Goal: Navigation & Orientation: Find specific page/section

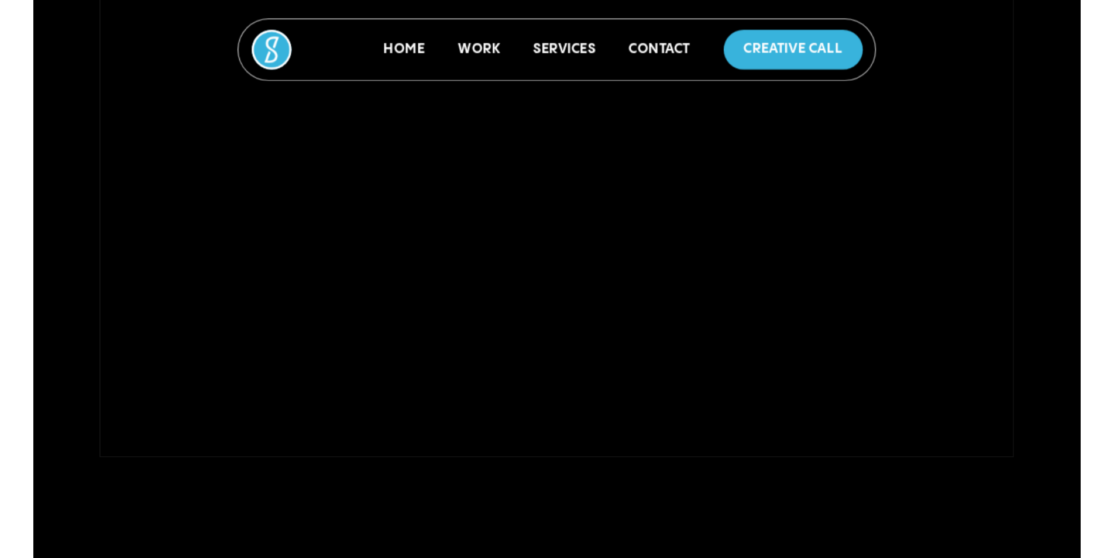
scroll to position [410, 0]
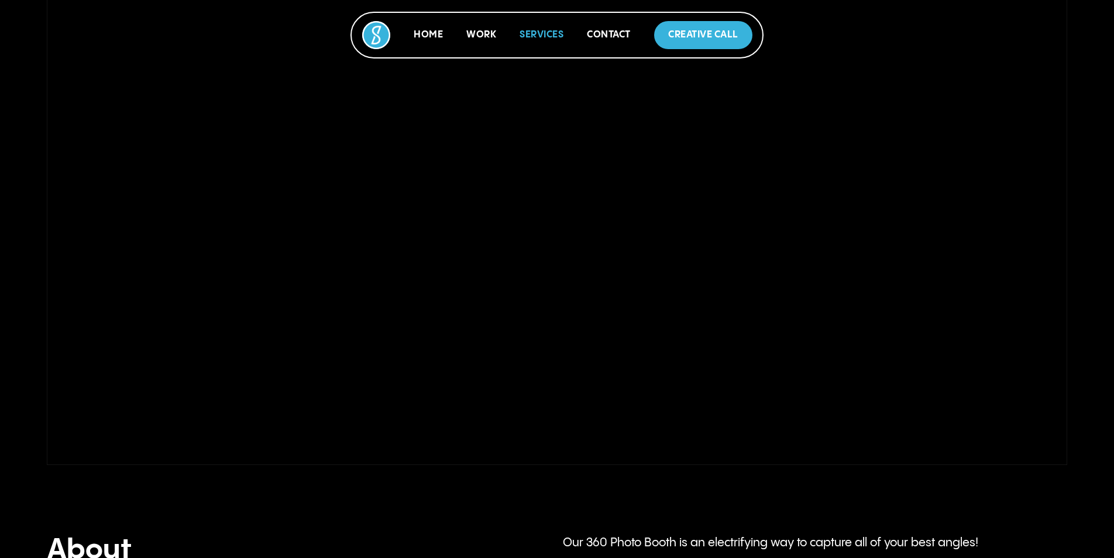
click at [537, 34] on link "Services" at bounding box center [542, 35] width 44 height 10
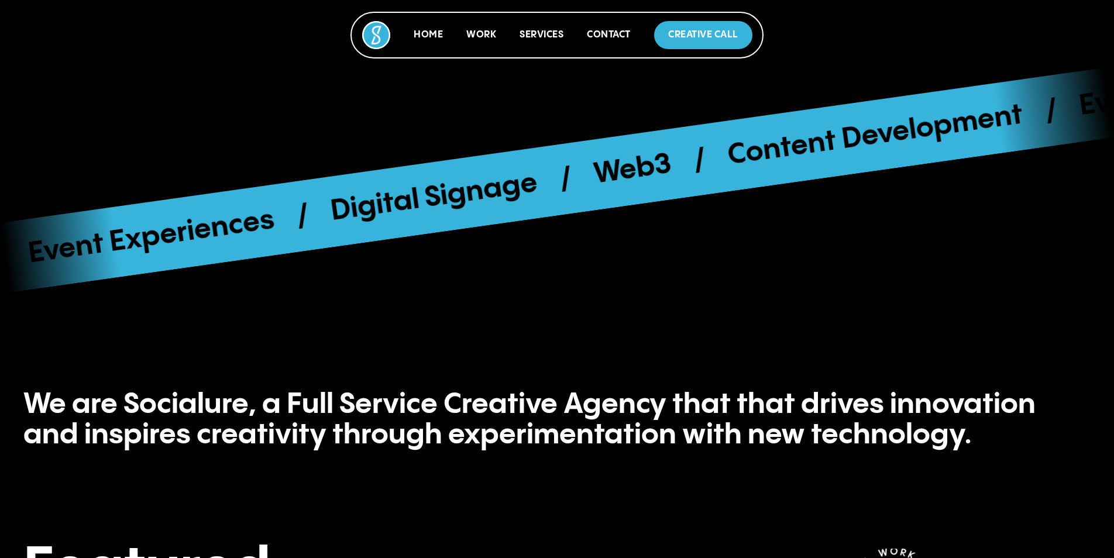
scroll to position [505, 0]
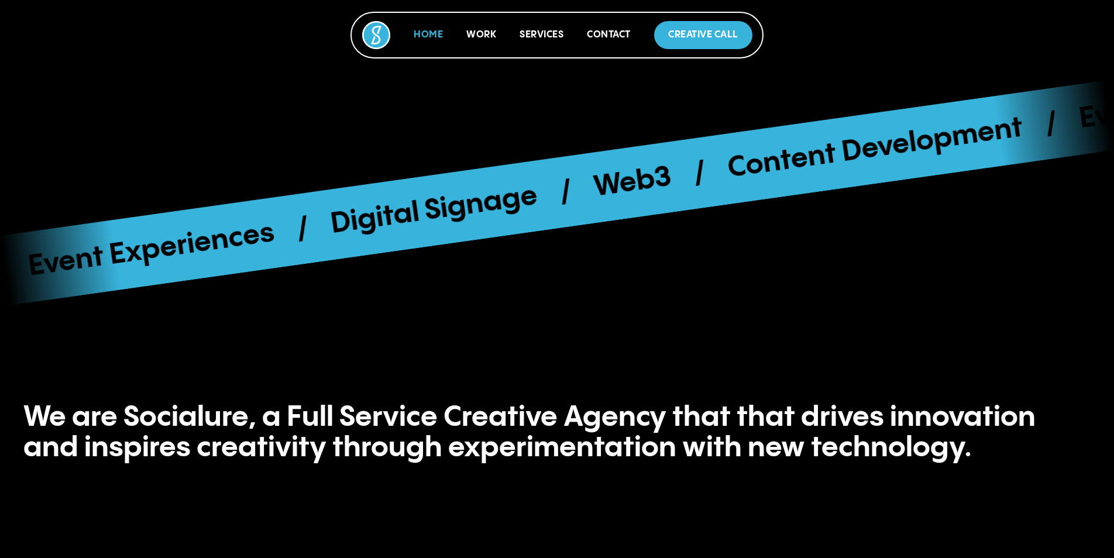
click at [433, 31] on link "Home" at bounding box center [428, 35] width 29 height 10
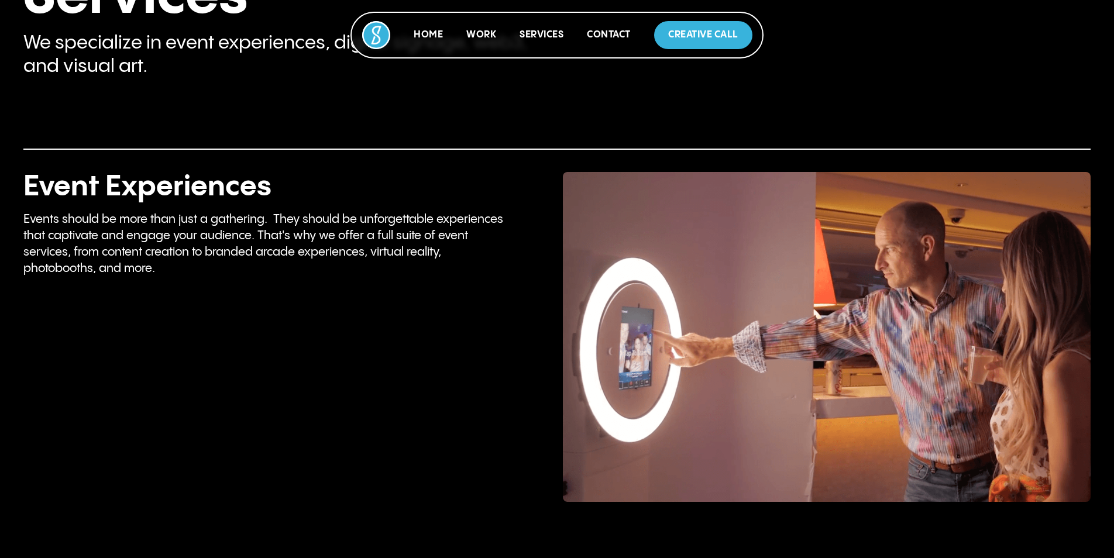
scroll to position [2223, 0]
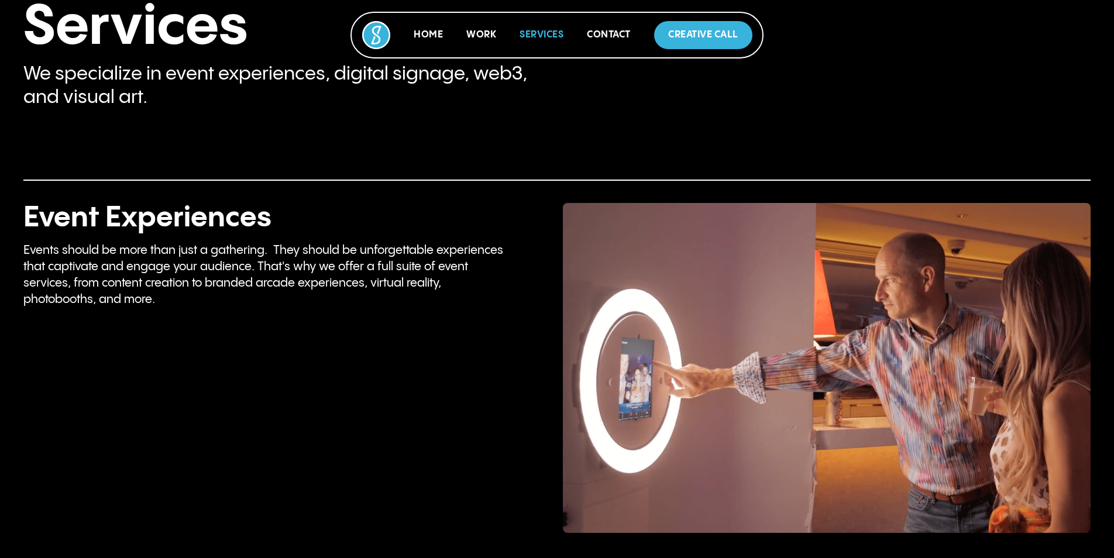
click at [549, 31] on link "Services" at bounding box center [542, 35] width 44 height 10
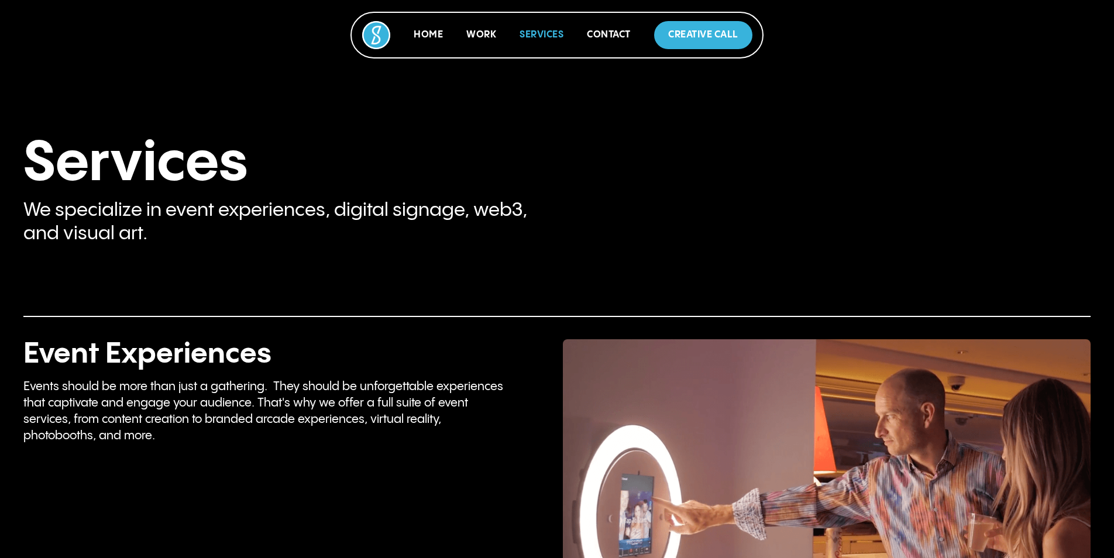
scroll to position [2085, 0]
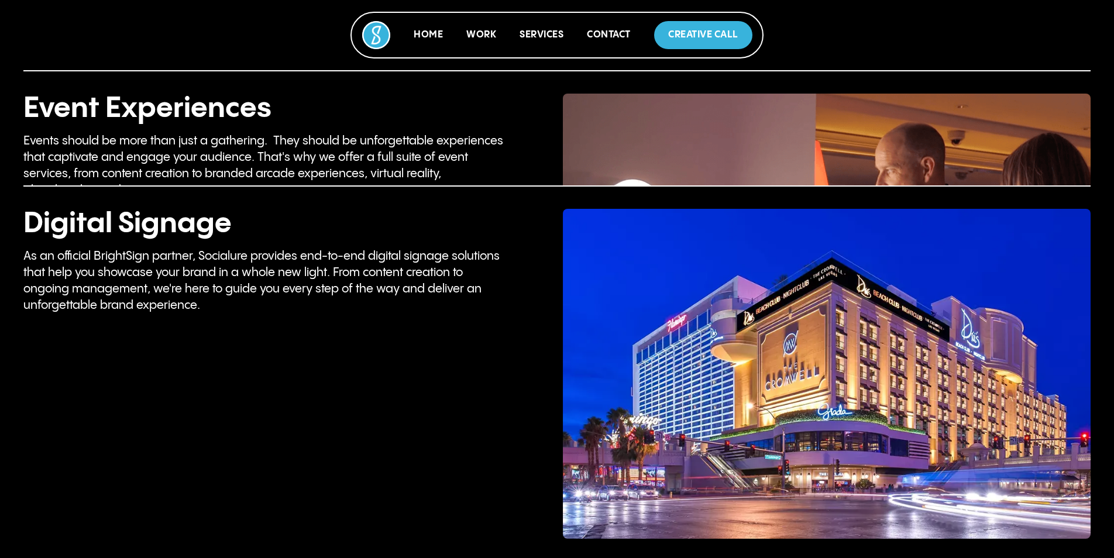
scroll to position [2553, 0]
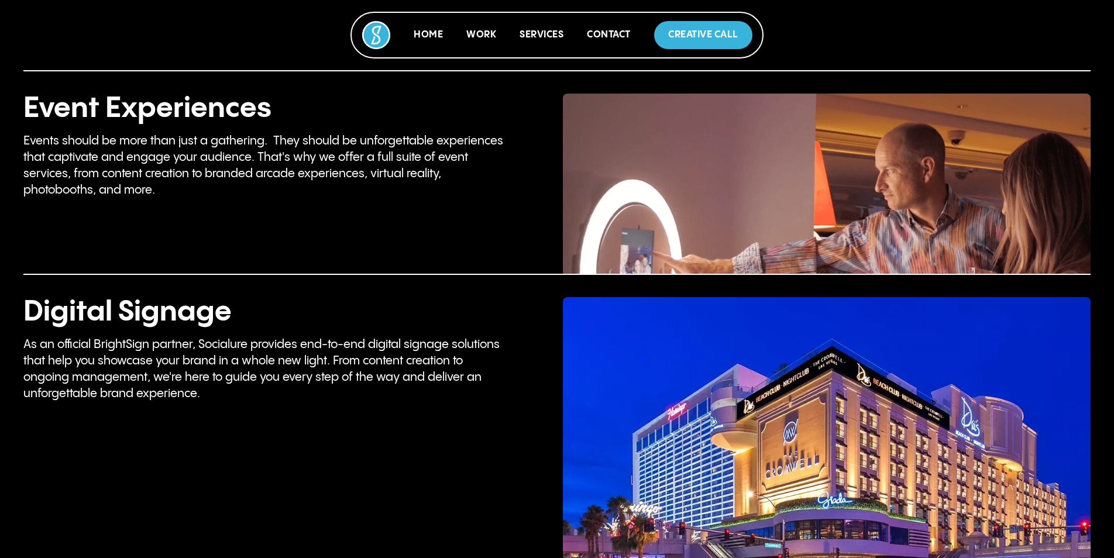
click at [475, 40] on p "Work" at bounding box center [481, 35] width 30 height 14
click at [475, 36] on link "Work" at bounding box center [481, 35] width 30 height 10
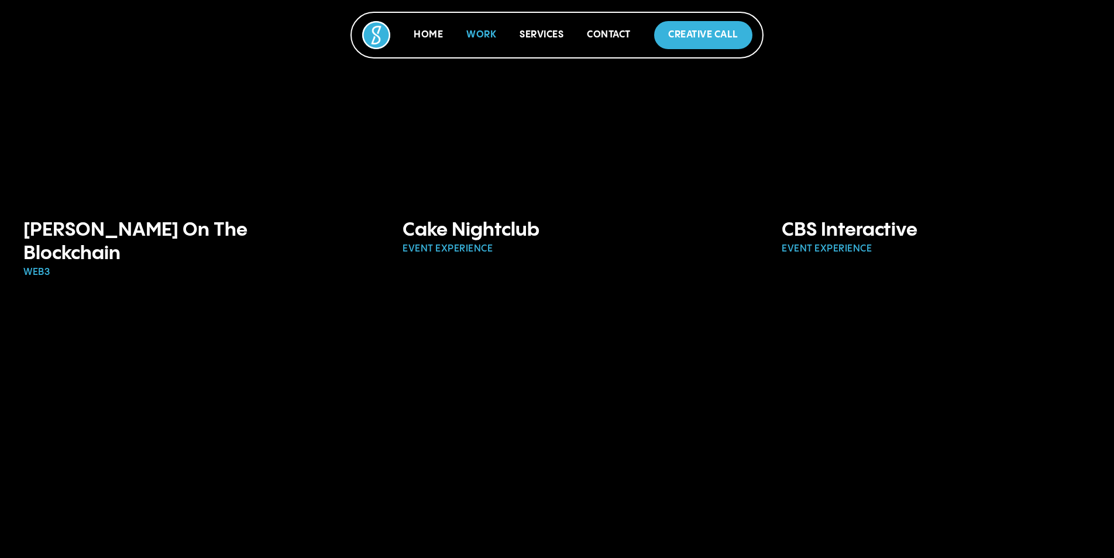
scroll to position [878, 0]
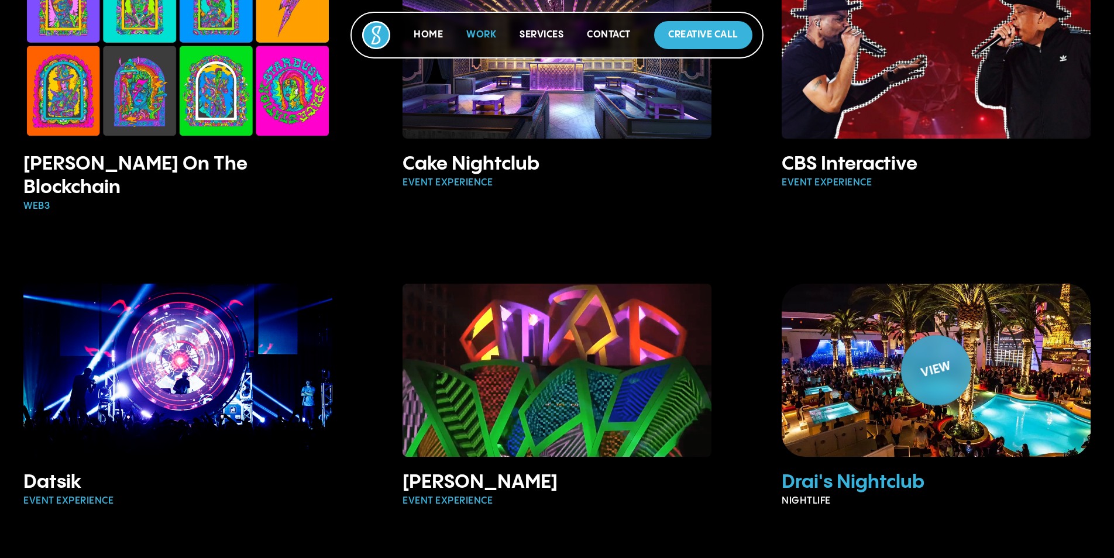
click at [878, 359] on img at bounding box center [936, 370] width 356 height 199
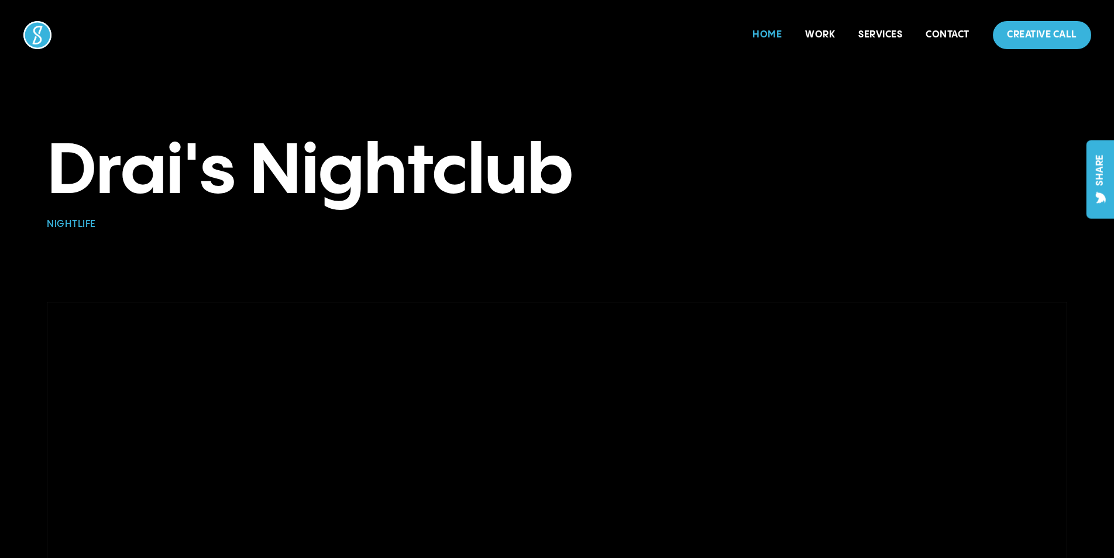
click at [759, 31] on link "Home" at bounding box center [766, 35] width 29 height 10
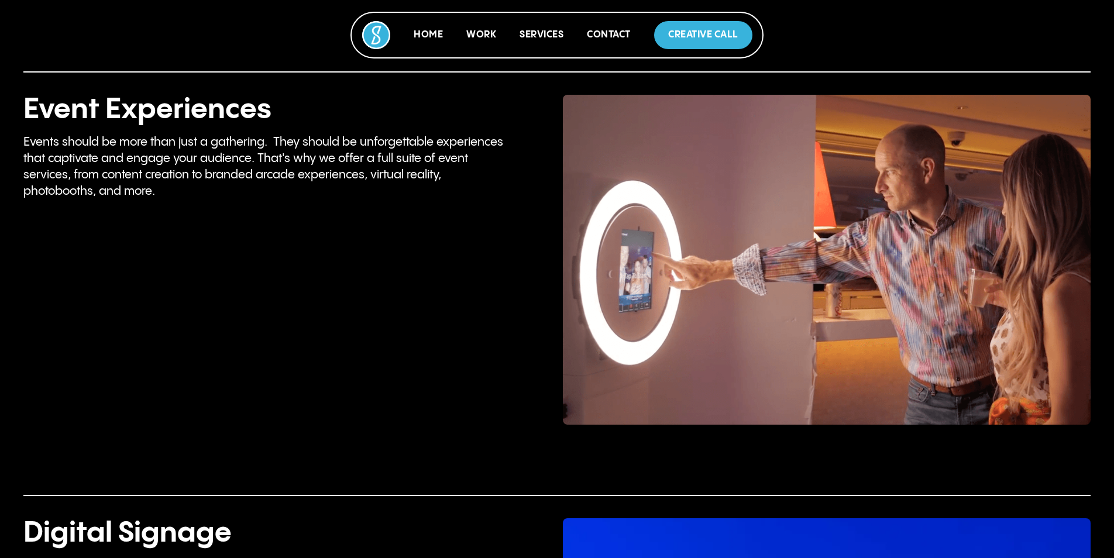
scroll to position [2399, 0]
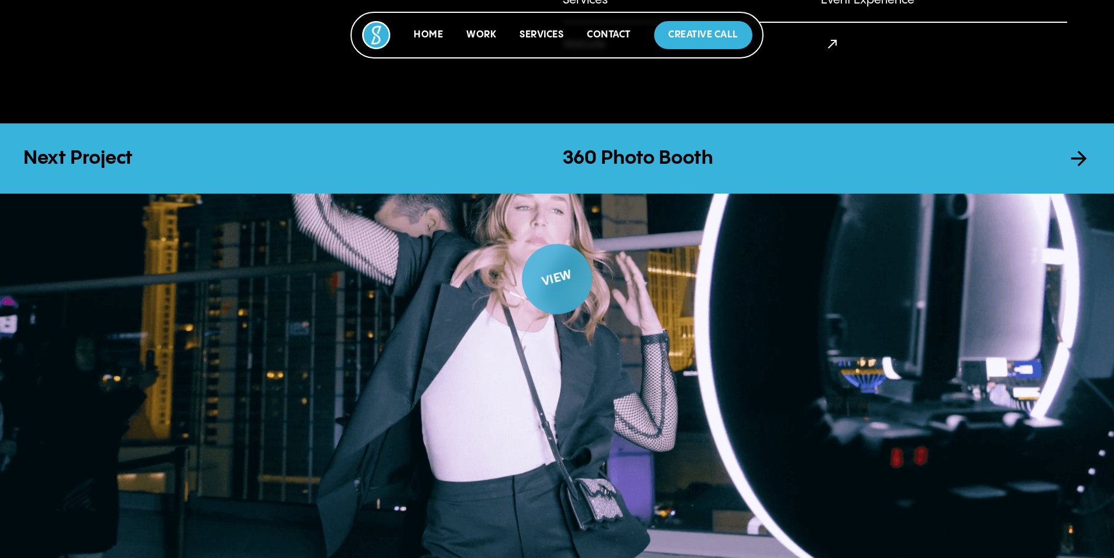
scroll to position [1287, 0]
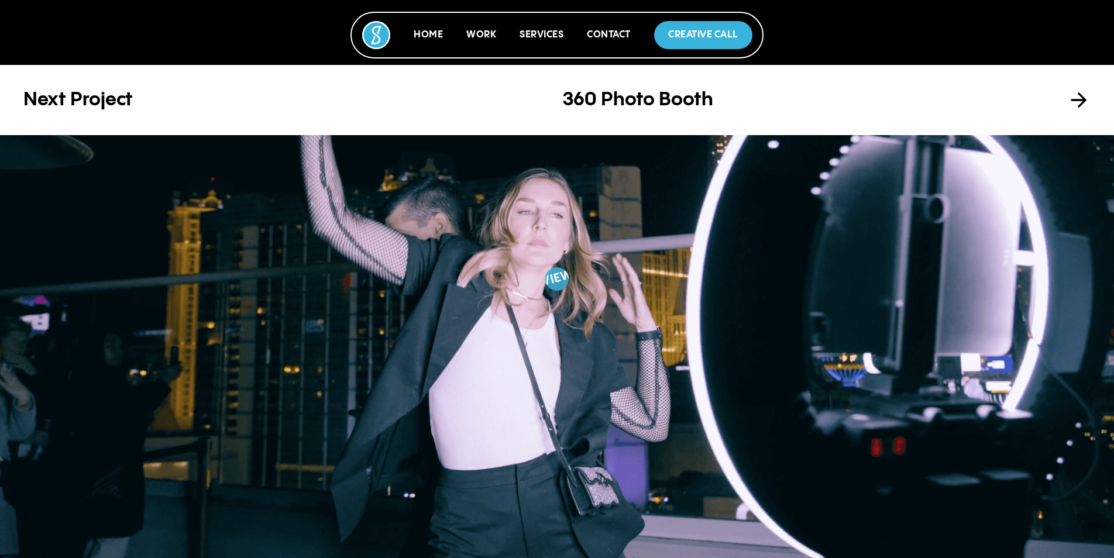
click at [634, 91] on h3 "360 Photo Booth" at bounding box center [809, 99] width 493 height 23
